Goal: Information Seeking & Learning: Learn about a topic

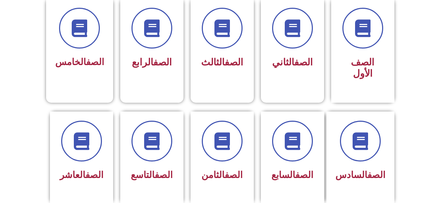
scroll to position [211, 0]
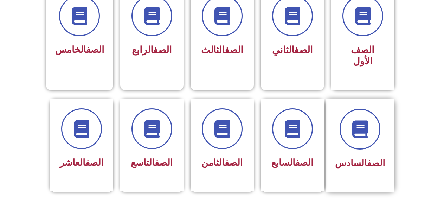
click at [340, 99] on div "الصف السادس" at bounding box center [360, 145] width 69 height 93
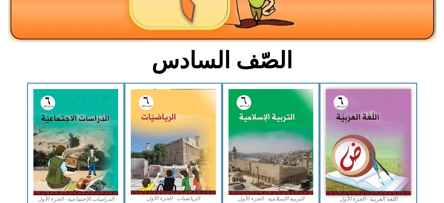
scroll to position [141, 0]
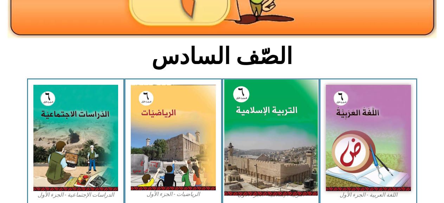
click at [290, 133] on img at bounding box center [271, 137] width 94 height 116
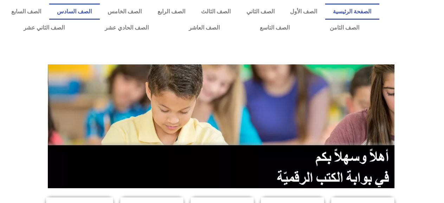
click at [100, 12] on link "الصف السادس" at bounding box center [74, 12] width 51 height 16
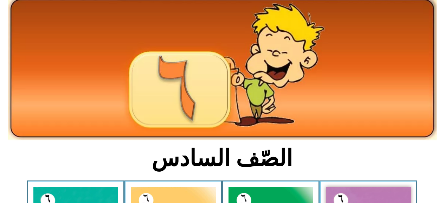
scroll to position [141, 0]
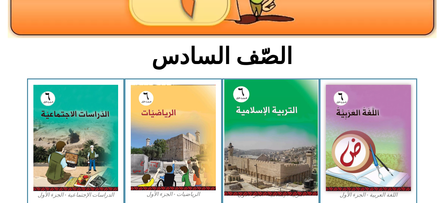
click at [286, 116] on img at bounding box center [271, 137] width 94 height 116
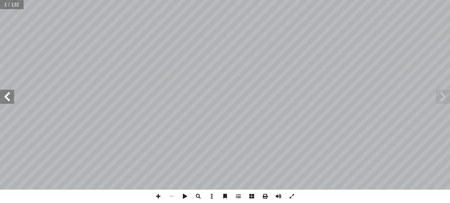
click at [2, 101] on span at bounding box center [7, 97] width 14 height 14
click at [2, 99] on span at bounding box center [7, 97] width 14 height 14
click at [2, 91] on span at bounding box center [7, 97] width 14 height 14
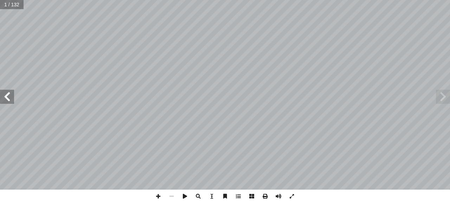
click at [2, 93] on span at bounding box center [7, 97] width 14 height 14
click at [1, 93] on span at bounding box center [7, 97] width 14 height 14
click at [1, 75] on div "ة َّ ي ِ لام ْ س إ ال� ُ ة َ ي ِ ب ْ ر َّ الت ليف: أ فريق الت� 6 ُ زء ُ الج ل َ…" at bounding box center [225, 95] width 450 height 190
click at [7, 96] on span at bounding box center [7, 97] width 14 height 14
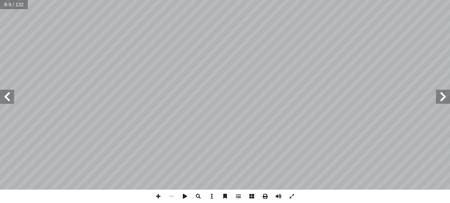
click at [7, 96] on span at bounding box center [7, 97] width 14 height 14
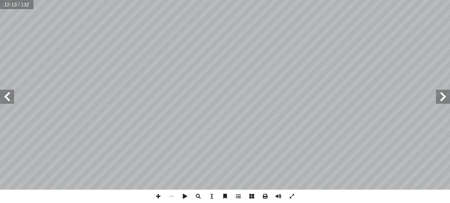
click at [7, 96] on span at bounding box center [7, 97] width 14 height 14
click at [6, 93] on span at bounding box center [7, 97] width 14 height 14
click at [443, 96] on span at bounding box center [443, 97] width 14 height 14
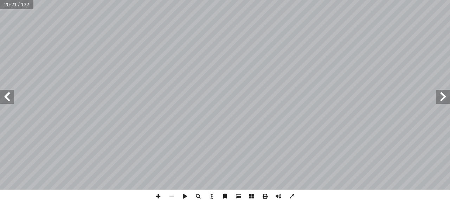
click at [9, 99] on span at bounding box center [7, 97] width 14 height 14
click at [5, 99] on span at bounding box center [7, 97] width 14 height 14
click at [3, 96] on span at bounding box center [7, 97] width 14 height 14
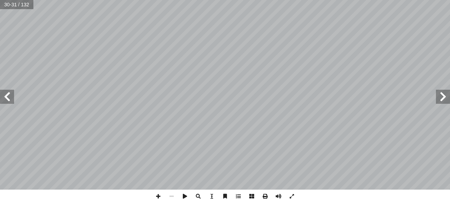
click at [3, 96] on span at bounding box center [7, 97] width 14 height 14
click at [11, 102] on span at bounding box center [7, 97] width 14 height 14
click at [5, 96] on span at bounding box center [7, 97] width 14 height 14
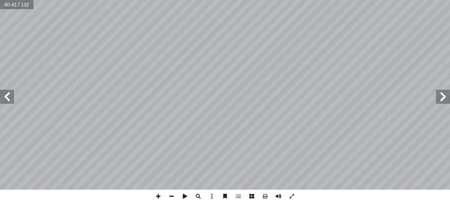
click at [445, 97] on span at bounding box center [443, 97] width 14 height 14
click at [2, 94] on span at bounding box center [7, 97] width 14 height 14
click at [305, 0] on html "الصفحة الرئيسية الصف الأول الصف الثاني الصف الثالث الصف الرابع الصف الخامس الصف…" at bounding box center [225, 32] width 450 height 64
